Goal: Complete application form

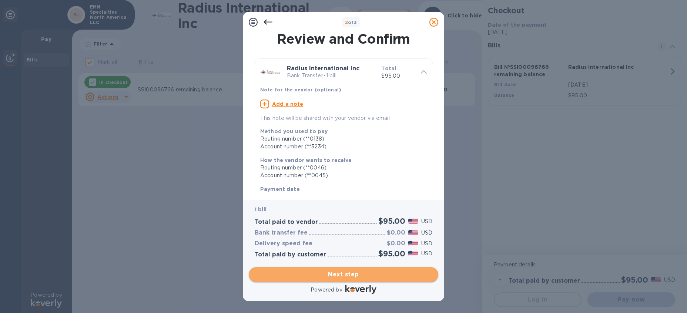
click at [358, 276] on span "Next step" at bounding box center [343, 274] width 178 height 9
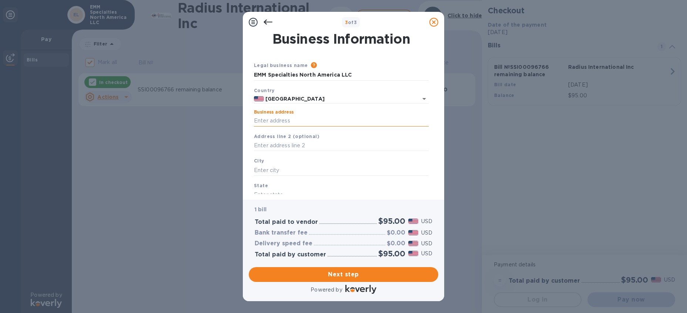
click at [293, 121] on input "Business address" at bounding box center [341, 120] width 175 height 11
type input "[STREET_ADDRESS]"
type input "Fall River"
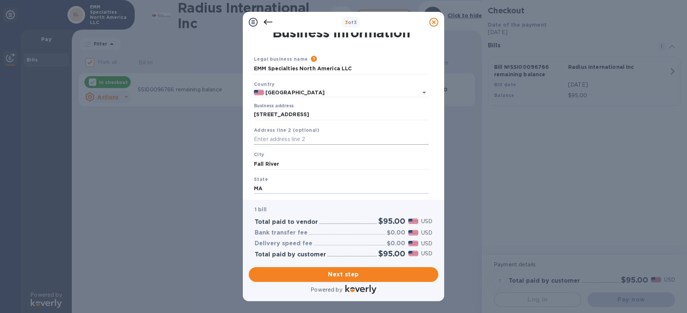
type input "MA"
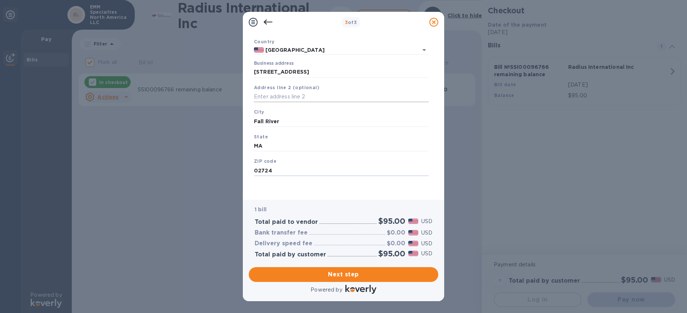
type input "02724"
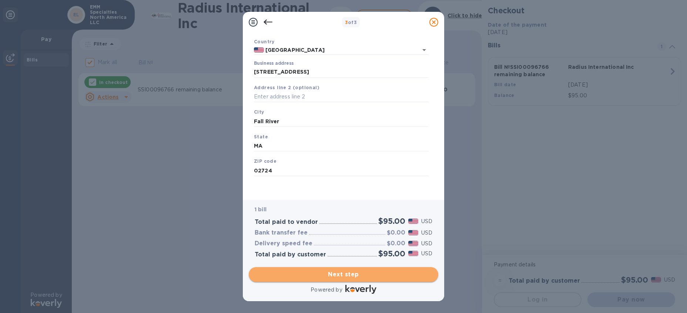
click at [333, 277] on span "Next step" at bounding box center [343, 274] width 178 height 9
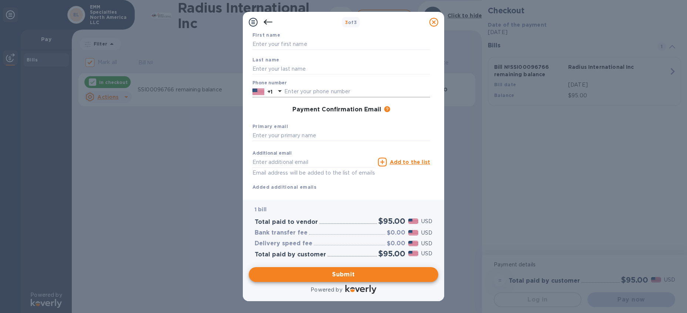
click at [303, 87] on input "text" at bounding box center [357, 91] width 146 height 11
type input "5086755422"
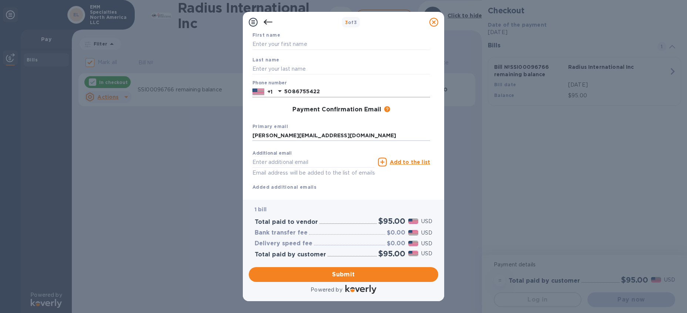
type input "[PERSON_NAME][EMAIL_ADDRESS][DOMAIN_NAME]"
click at [371, 270] on span "Submit" at bounding box center [343, 274] width 178 height 9
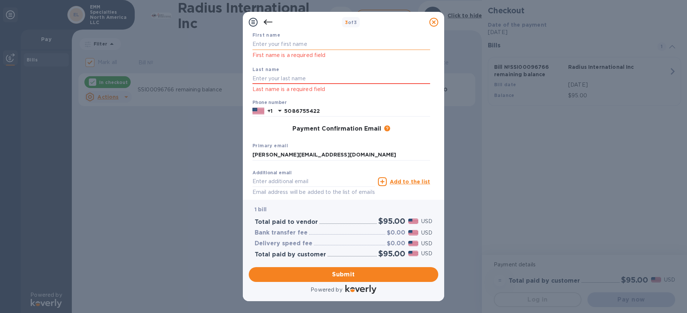
click at [280, 39] on input "text" at bounding box center [341, 44] width 178 height 11
type input "[PERSON_NAME]"
type input "Fregault"
click at [311, 274] on span "Submit" at bounding box center [343, 274] width 178 height 9
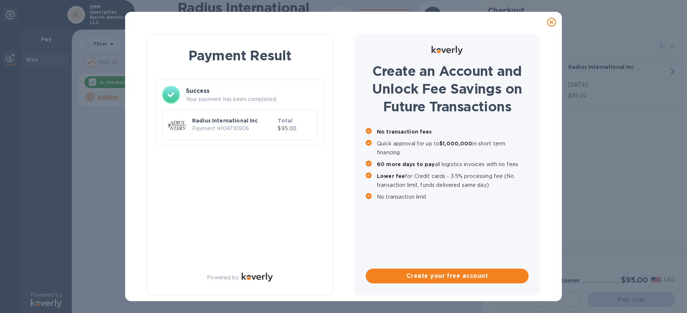
checkbox input "false"
